Goal: Navigation & Orientation: Understand site structure

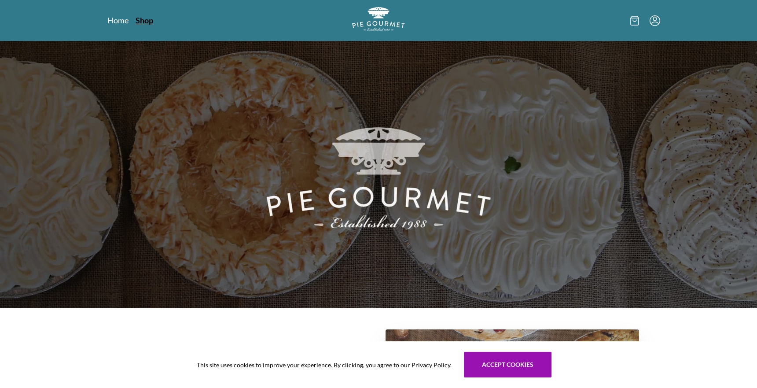
click at [147, 20] on link "Shop" at bounding box center [145, 20] width 18 height 11
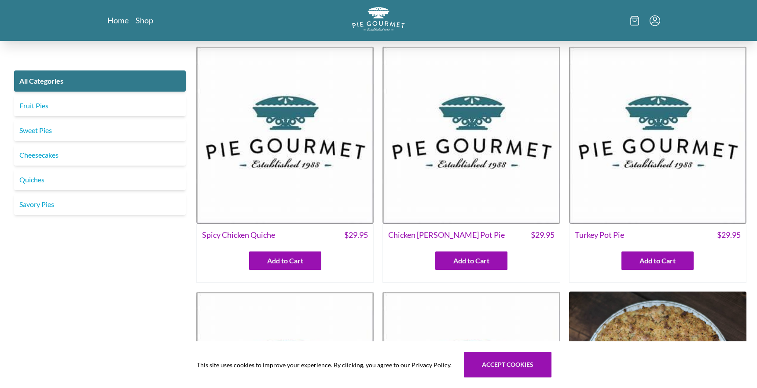
click at [39, 108] on link "Fruit Pies" at bounding box center [100, 105] width 172 height 21
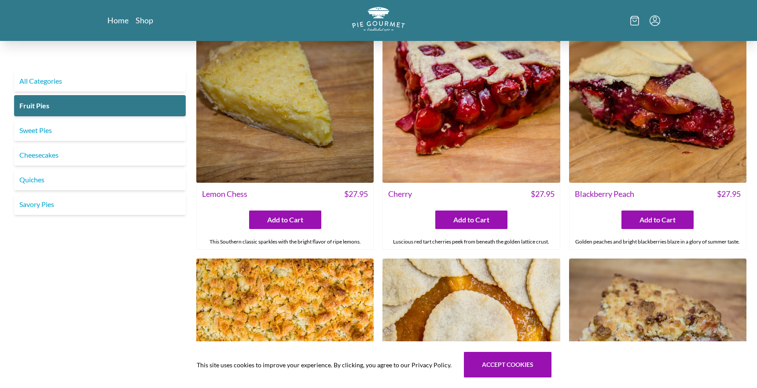
scroll to position [312, 0]
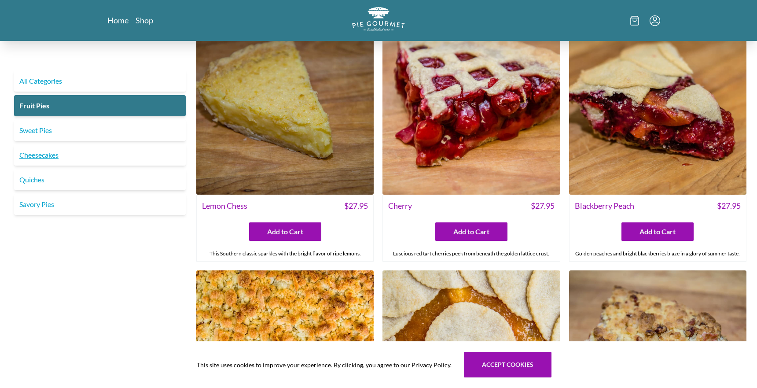
click at [48, 156] on link "Cheesecakes" at bounding box center [100, 154] width 172 height 21
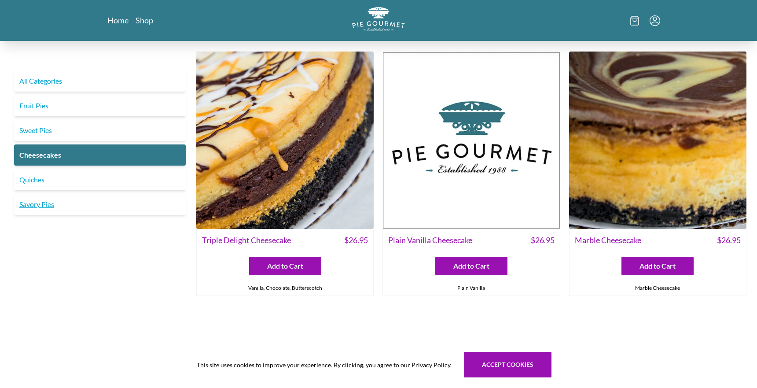
click at [27, 204] on link "Savory Pies" at bounding box center [100, 204] width 172 height 21
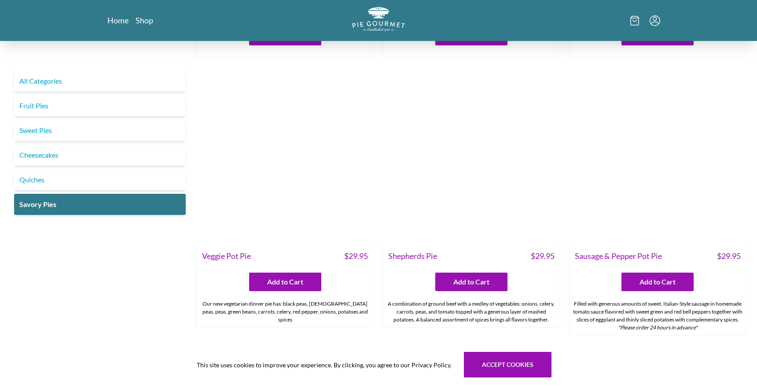
scroll to position [231, 0]
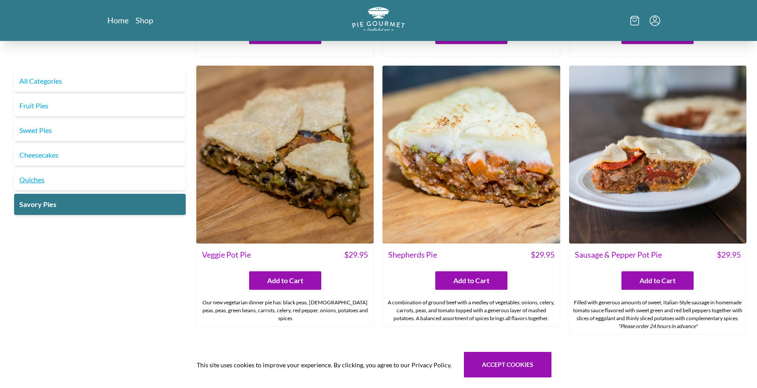
click at [36, 183] on link "Quiches" at bounding box center [100, 179] width 172 height 21
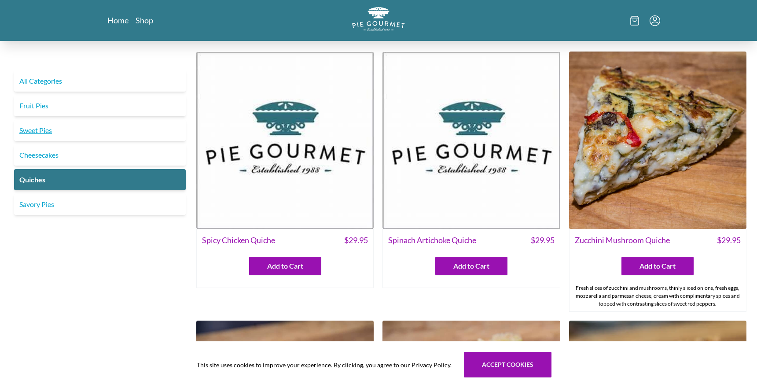
click at [31, 131] on link "Sweet Pies" at bounding box center [100, 130] width 172 height 21
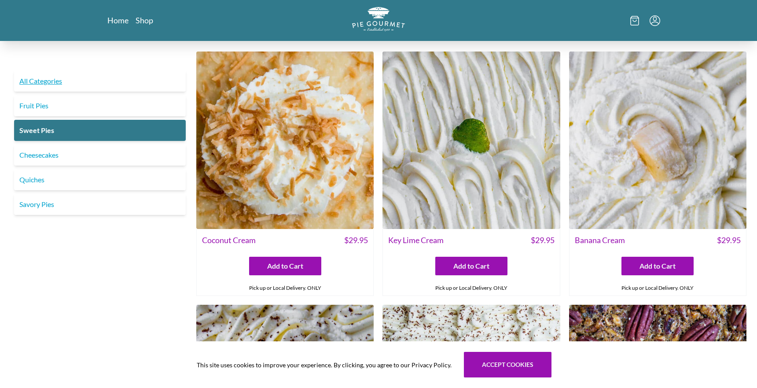
click at [48, 79] on link "All Categories" at bounding box center [100, 80] width 172 height 21
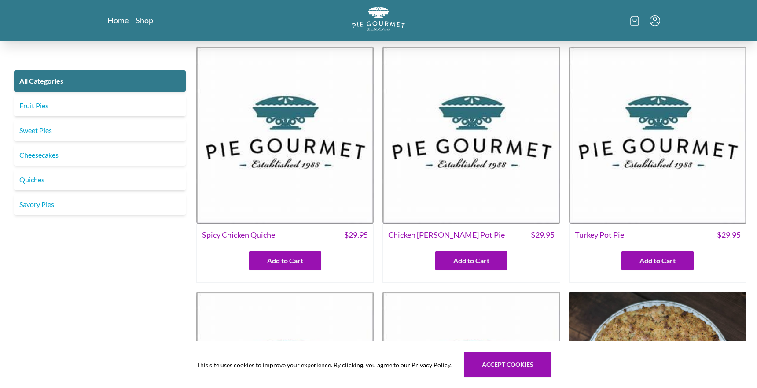
click at [29, 104] on link "Fruit Pies" at bounding box center [100, 105] width 172 height 21
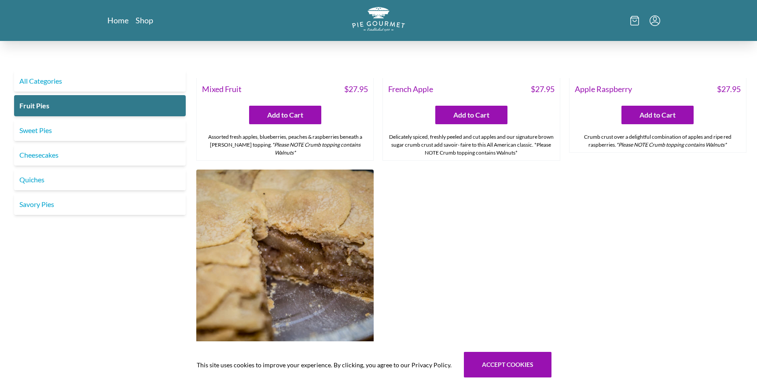
scroll to position [959, 0]
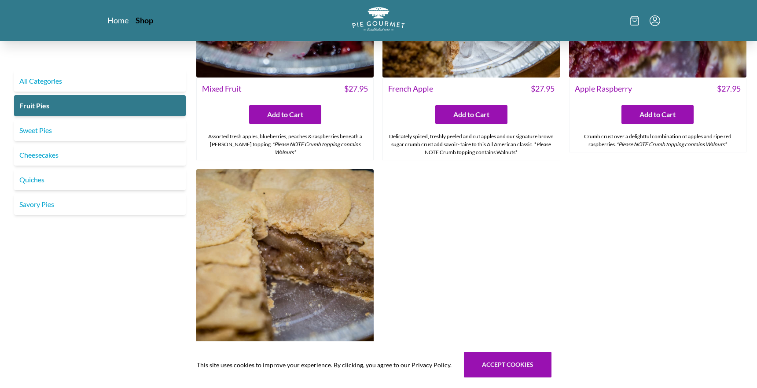
click at [151, 21] on link "Shop" at bounding box center [145, 20] width 18 height 11
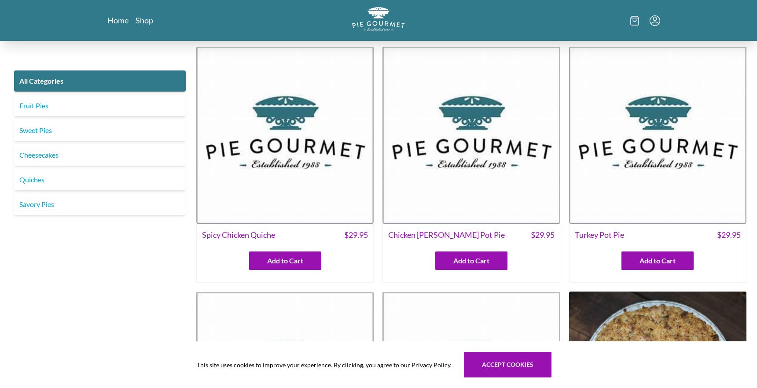
click at [656, 22] on icon "Menu" at bounding box center [655, 20] width 11 height 11
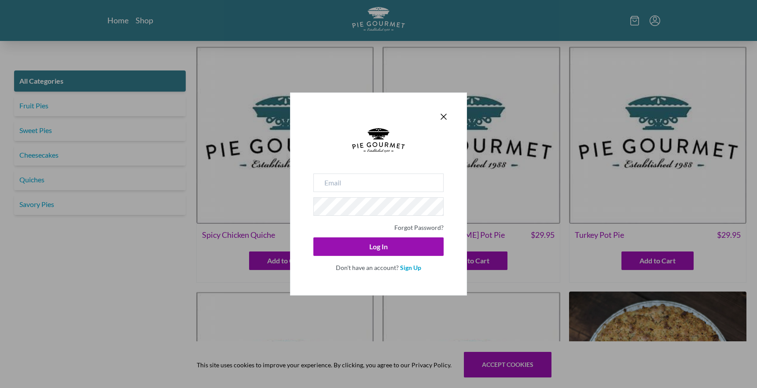
click at [674, 22] on div "Forgot Password? Log In Don't have an account? Sign Up" at bounding box center [378, 194] width 757 height 388
click at [444, 117] on icon "Close panel" at bounding box center [443, 116] width 5 height 5
